Goal: Information Seeking & Learning: Learn about a topic

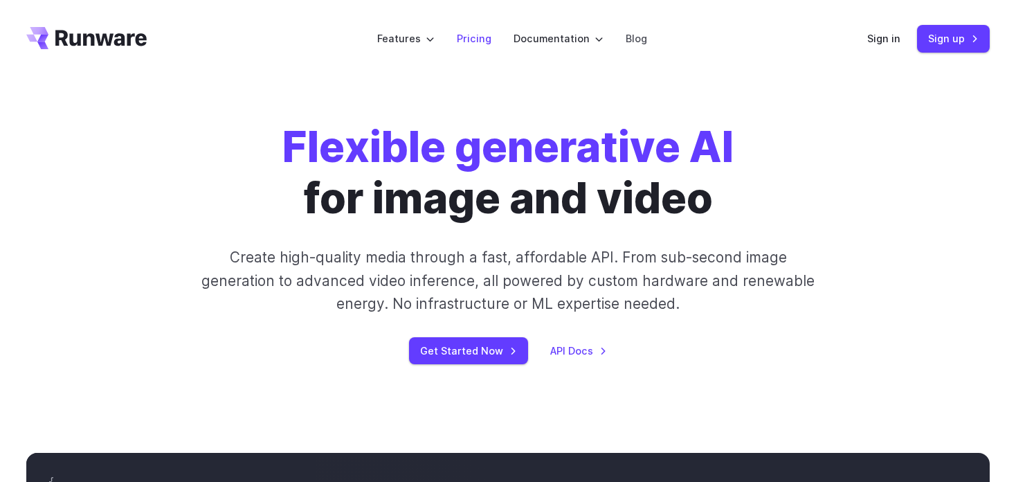
click at [474, 45] on link "Pricing" at bounding box center [474, 38] width 35 height 16
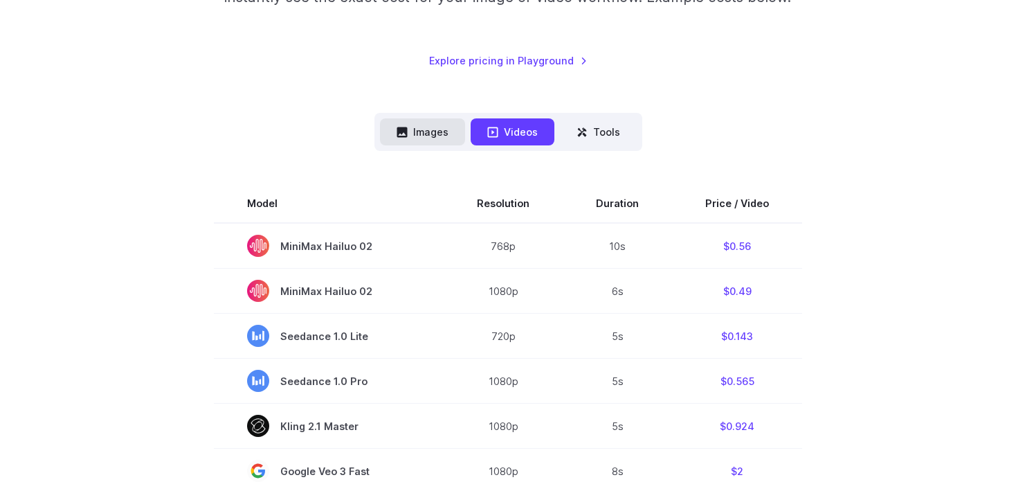
click at [444, 127] on button "Images" at bounding box center [422, 131] width 85 height 27
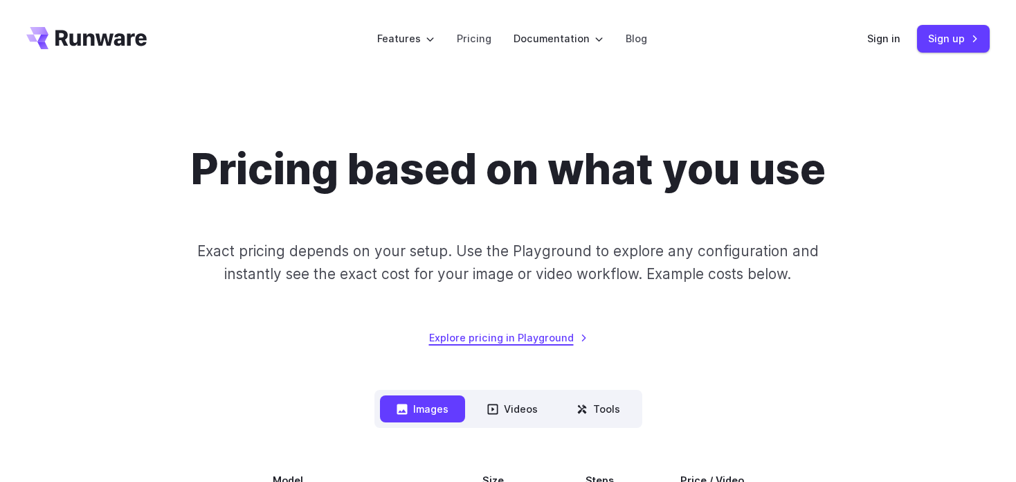
click at [531, 339] on link "Explore pricing in Playground" at bounding box center [508, 338] width 159 height 16
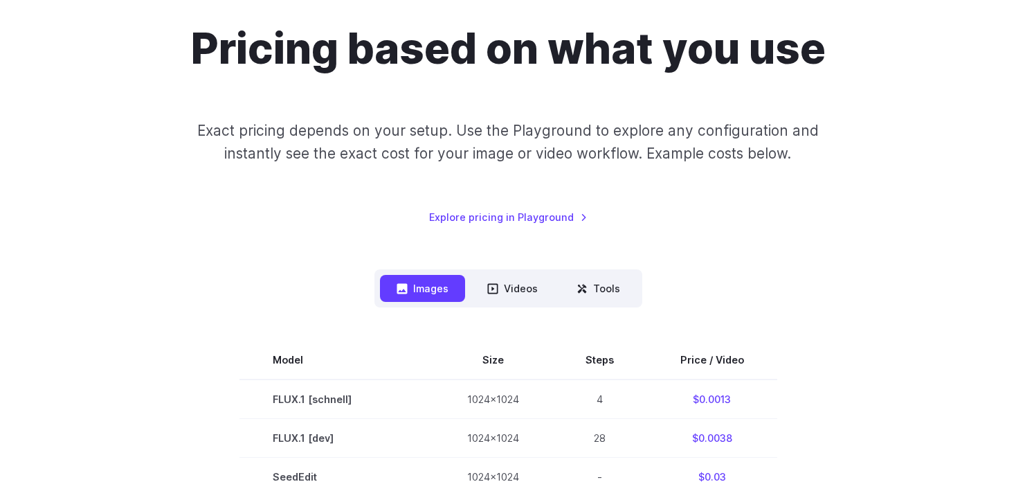
scroll to position [69, 0]
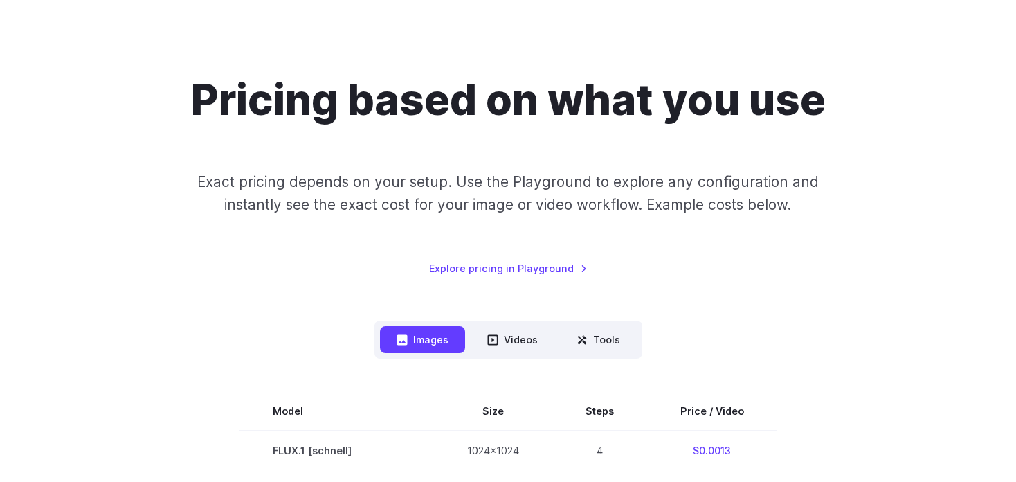
click at [572, 124] on h1 "Pricing based on what you use" at bounding box center [508, 100] width 635 height 51
